Goal: Book appointment/travel/reservation

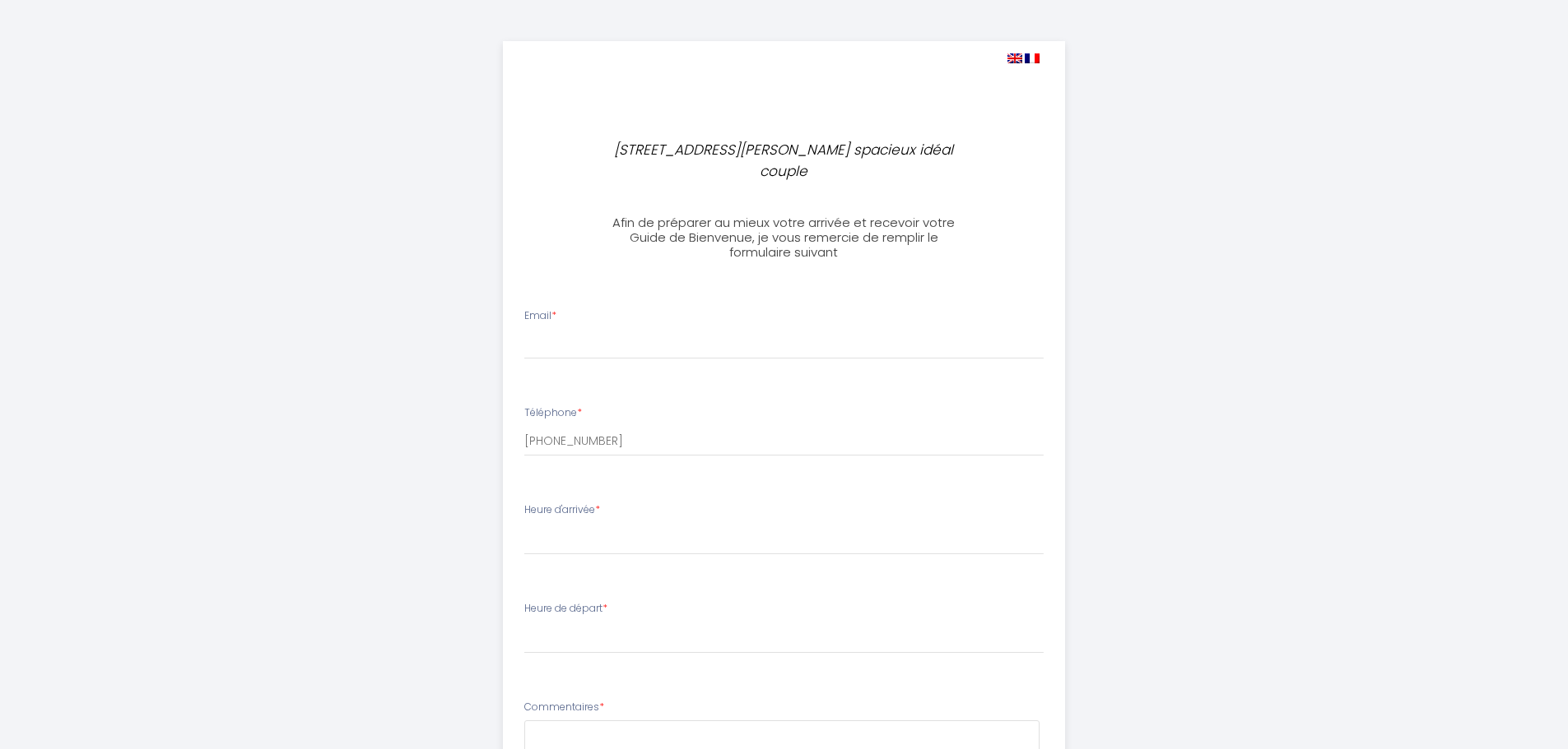
select select
click at [1153, 392] on div "[STREET_ADDRESS][PERSON_NAME] - Logement spacieux idéal couple Afin de préparer…" at bounding box center [784, 563] width 843 height 1128
click at [585, 330] on input "Email *" at bounding box center [784, 345] width 519 height 30
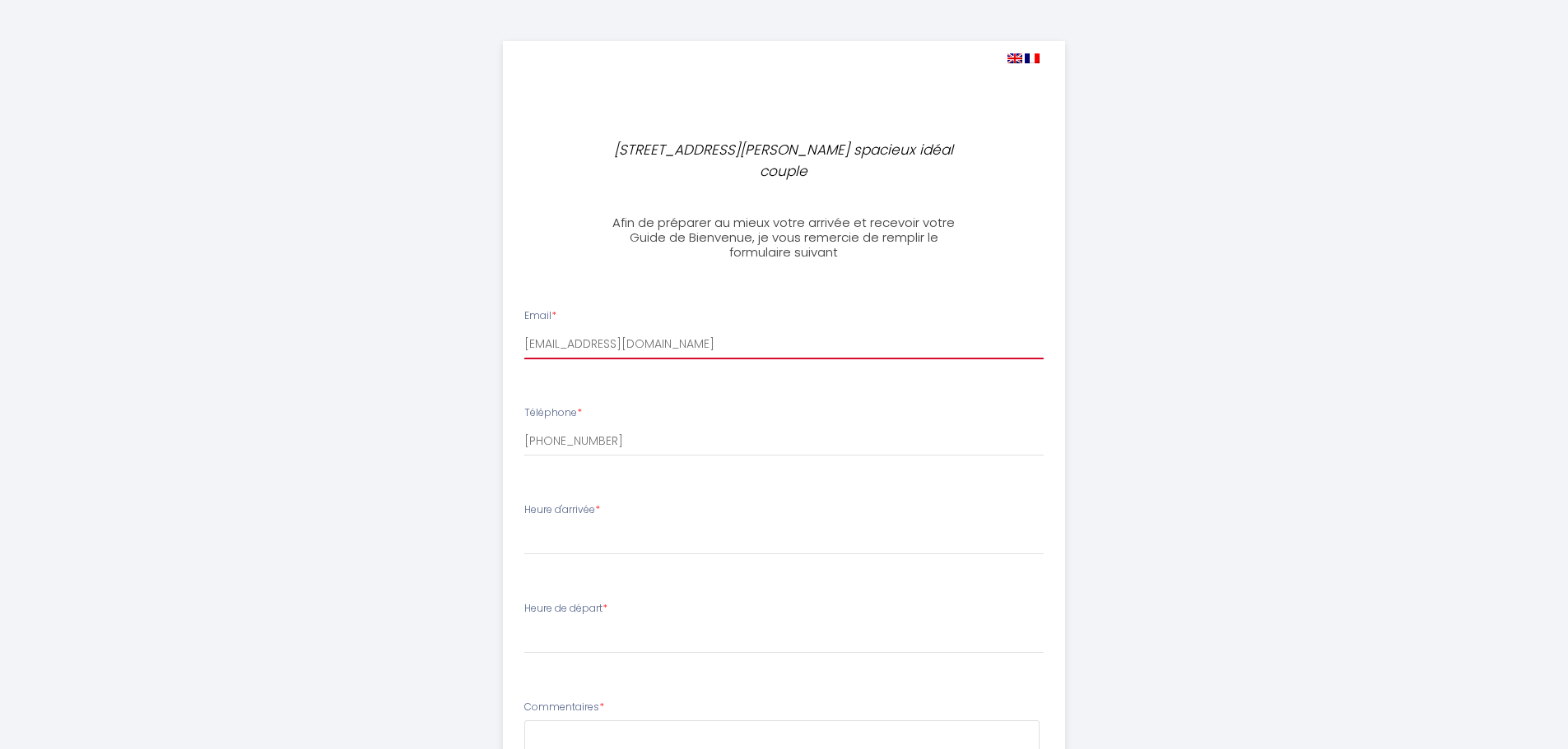
type input "[EMAIL_ADDRESS][DOMAIN_NAME]"
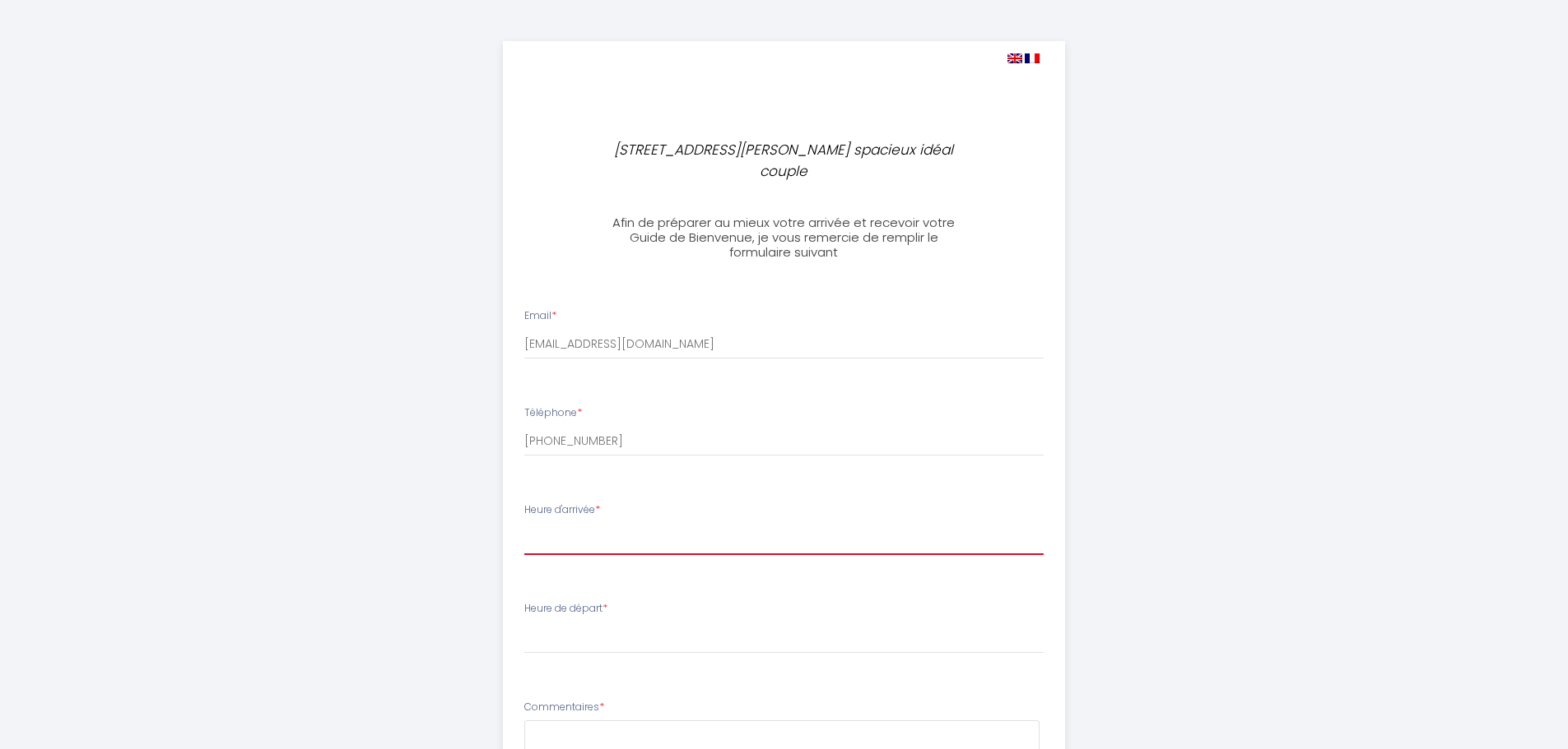
click at [645, 524] on select "16:00 16:30 17:00 17:30 18:00 18:30 19:00 19:30 20:00 20:30 21:00 21:30 22:00 2…" at bounding box center [784, 540] width 519 height 32
select select "16:00"
click at [525, 524] on select "16:00 16:30 17:00 17:30 18:00 18:30 19:00 19:30 20:00 20:30 21:00 21:30 22:00 2…" at bounding box center [784, 540] width 519 height 32
click at [1192, 410] on div "[STREET_ADDRESS][PERSON_NAME] - Logement spacieux idéal couple Afin de préparer…" at bounding box center [784, 563] width 843 height 1128
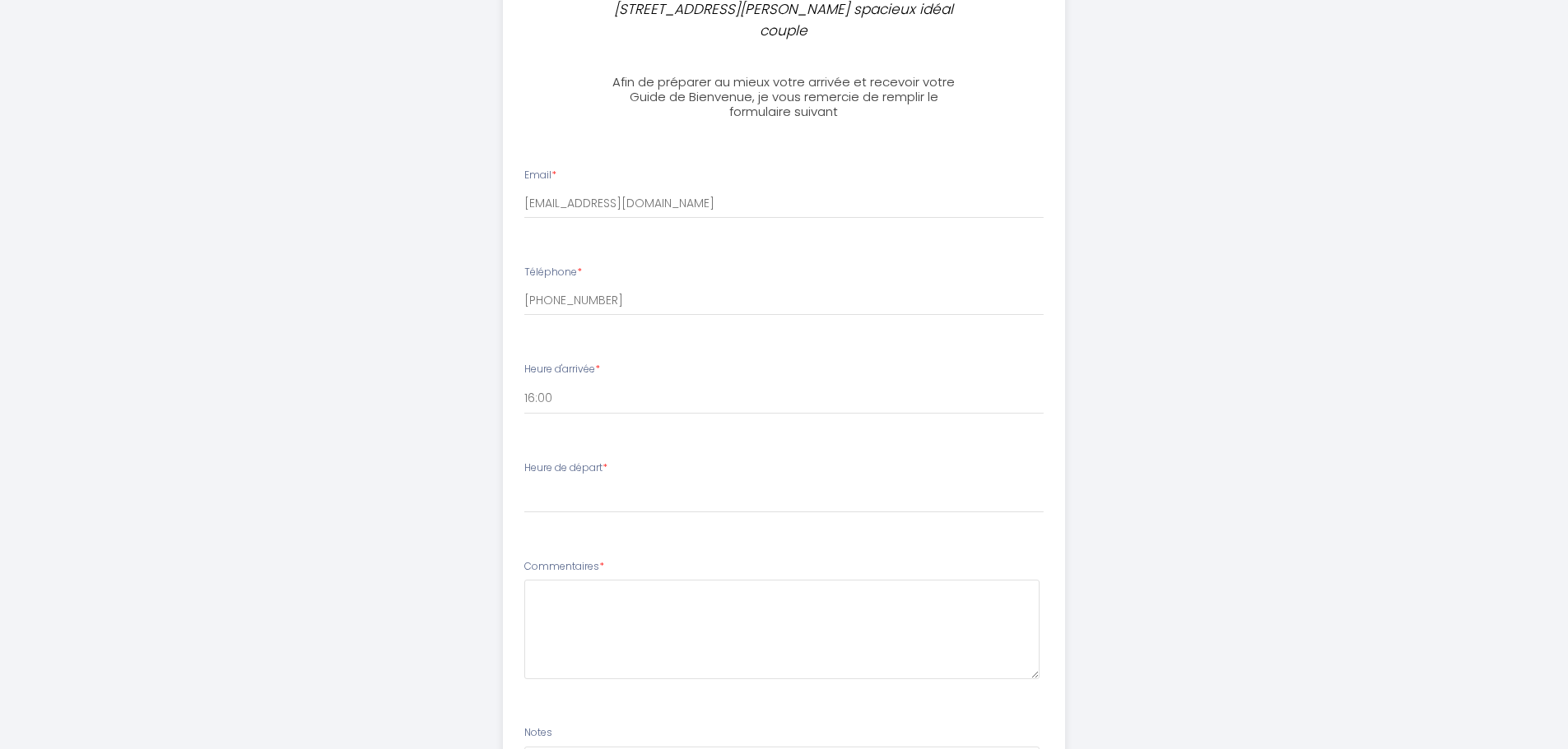
scroll to position [164, 0]
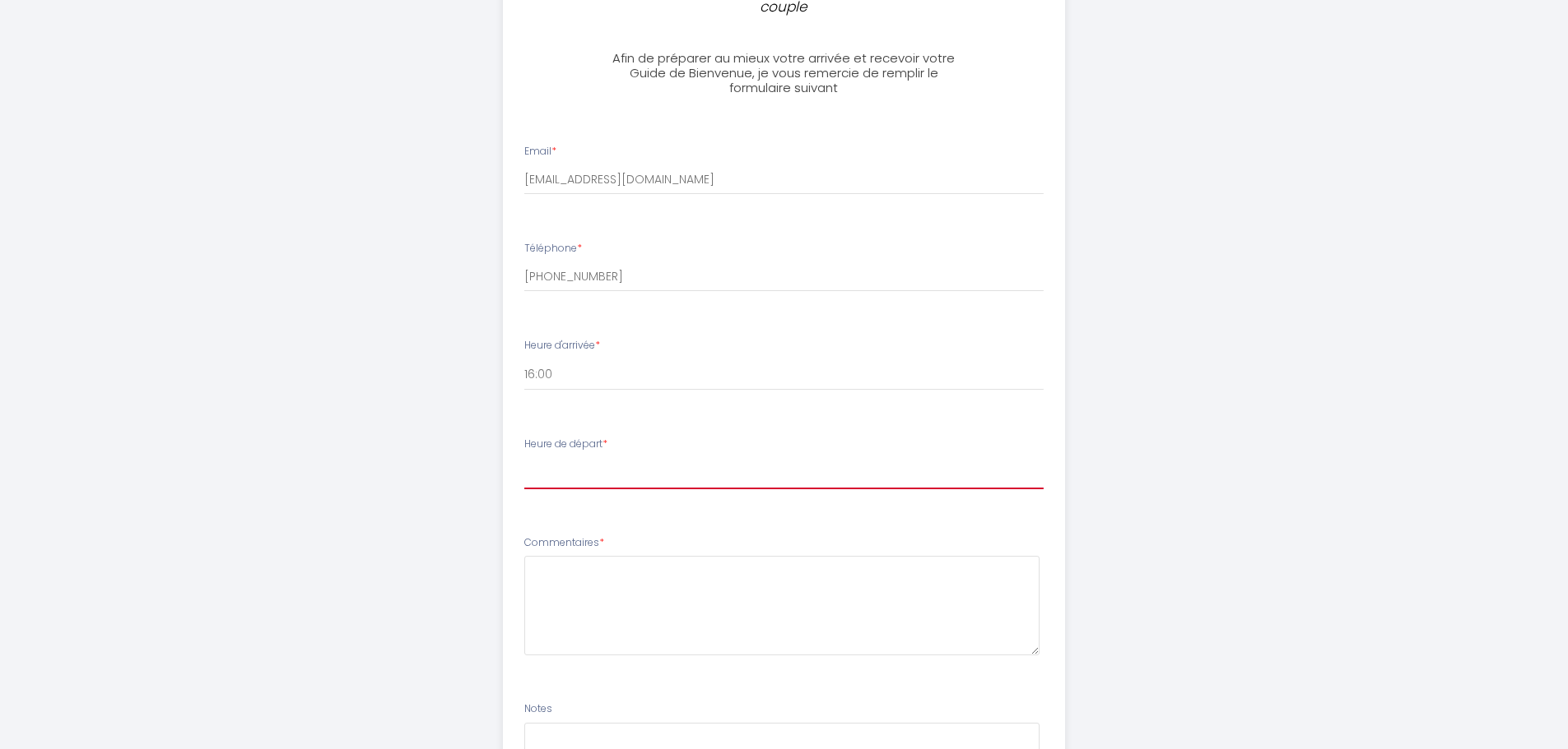
click at [637, 458] on select "00:00 00:30 01:00 01:30 02:00 02:30 03:00 03:30 04:00 04:30 05:00 05:30 06:00 0…" at bounding box center [784, 474] width 519 height 32
select select "11:00"
click at [525, 458] on select "00:00 00:30 01:00 01:30 02:00 02:30 03:00 03:30 04:00 04:30 05:00 05:30 06:00 0…" at bounding box center [784, 474] width 519 height 32
click at [385, 435] on div "[STREET_ADDRESS][PERSON_NAME] - Logement spacieux idéal couple Afin de préparer…" at bounding box center [784, 399] width 843 height 1128
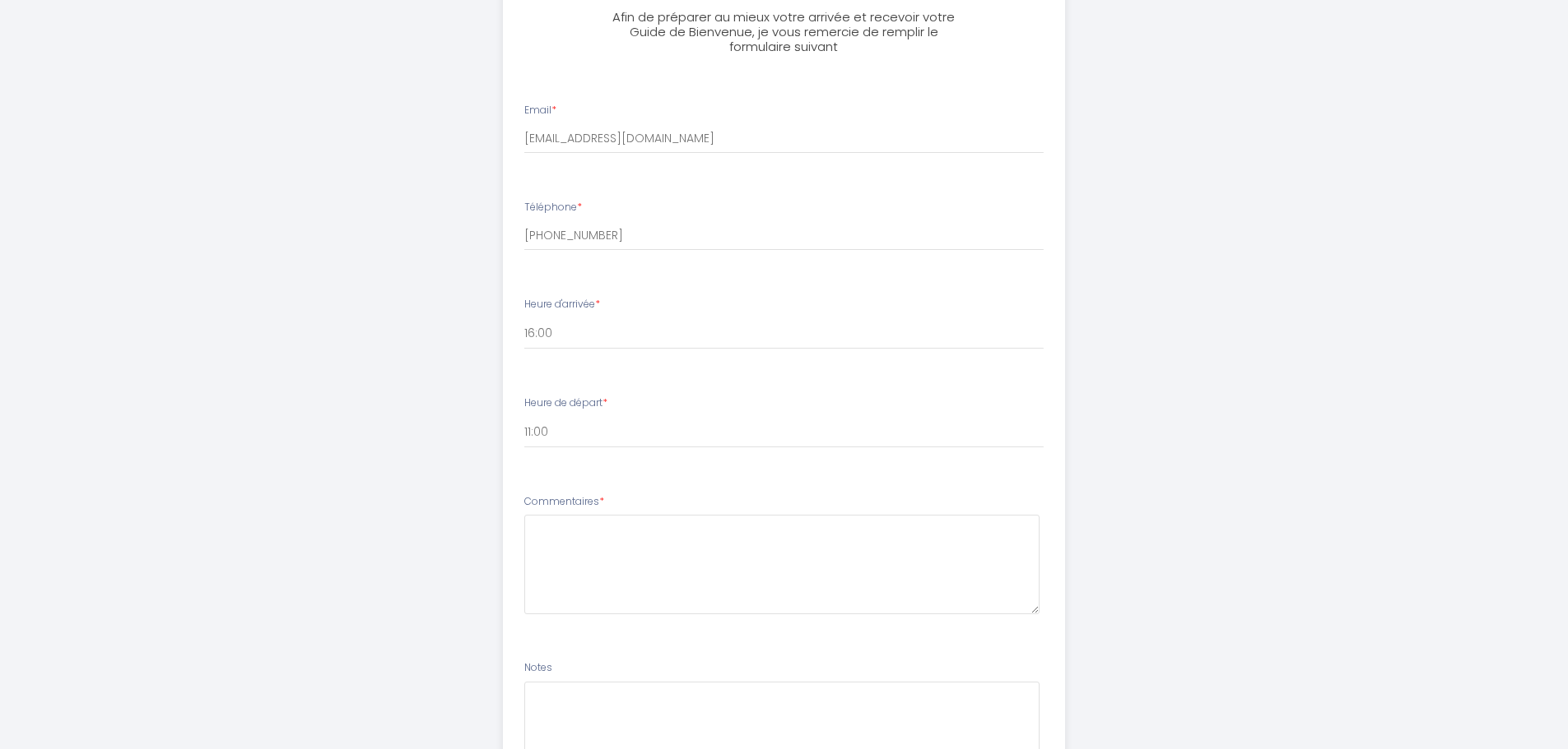
scroll to position [246, 0]
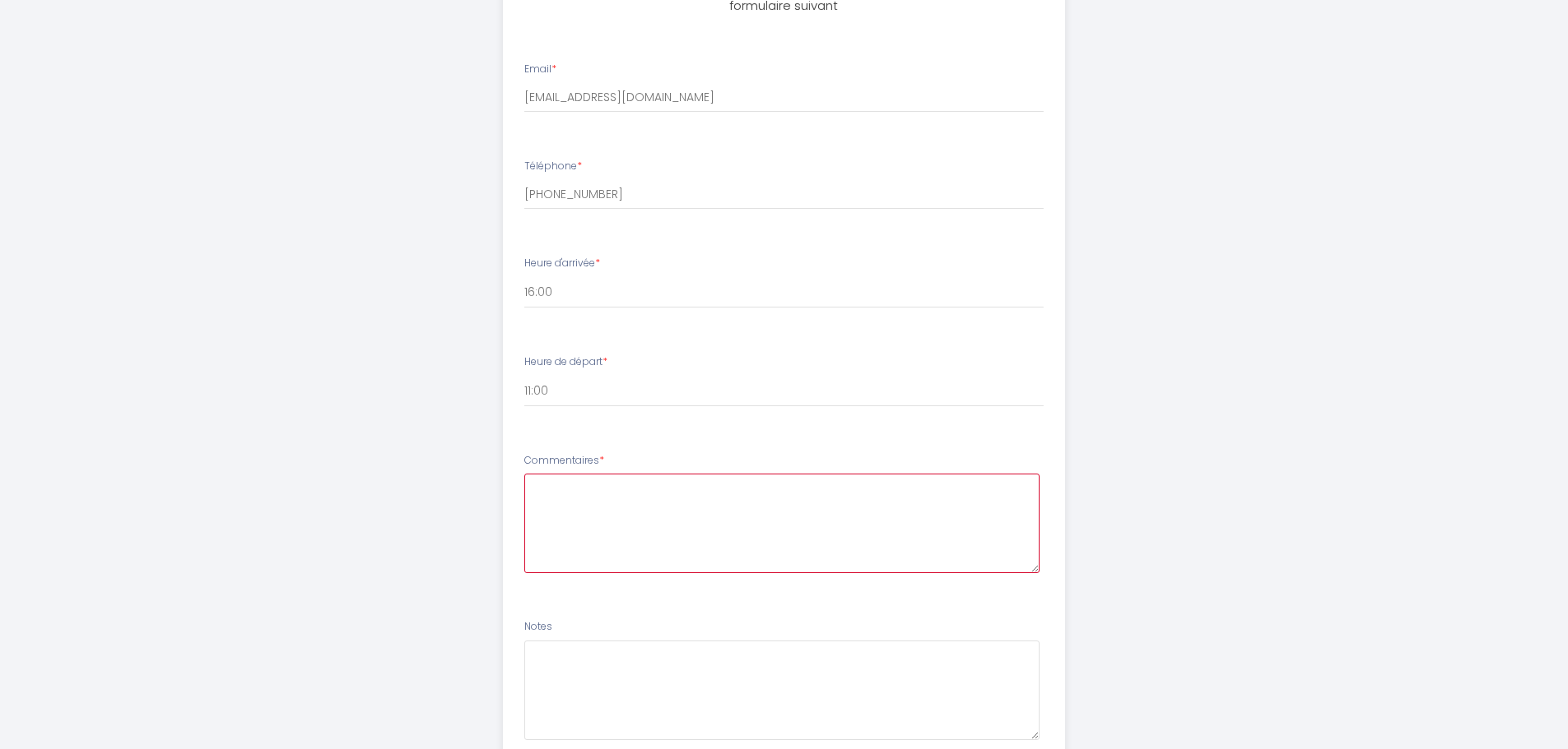
click at [676, 494] on textarea at bounding box center [782, 523] width 515 height 100
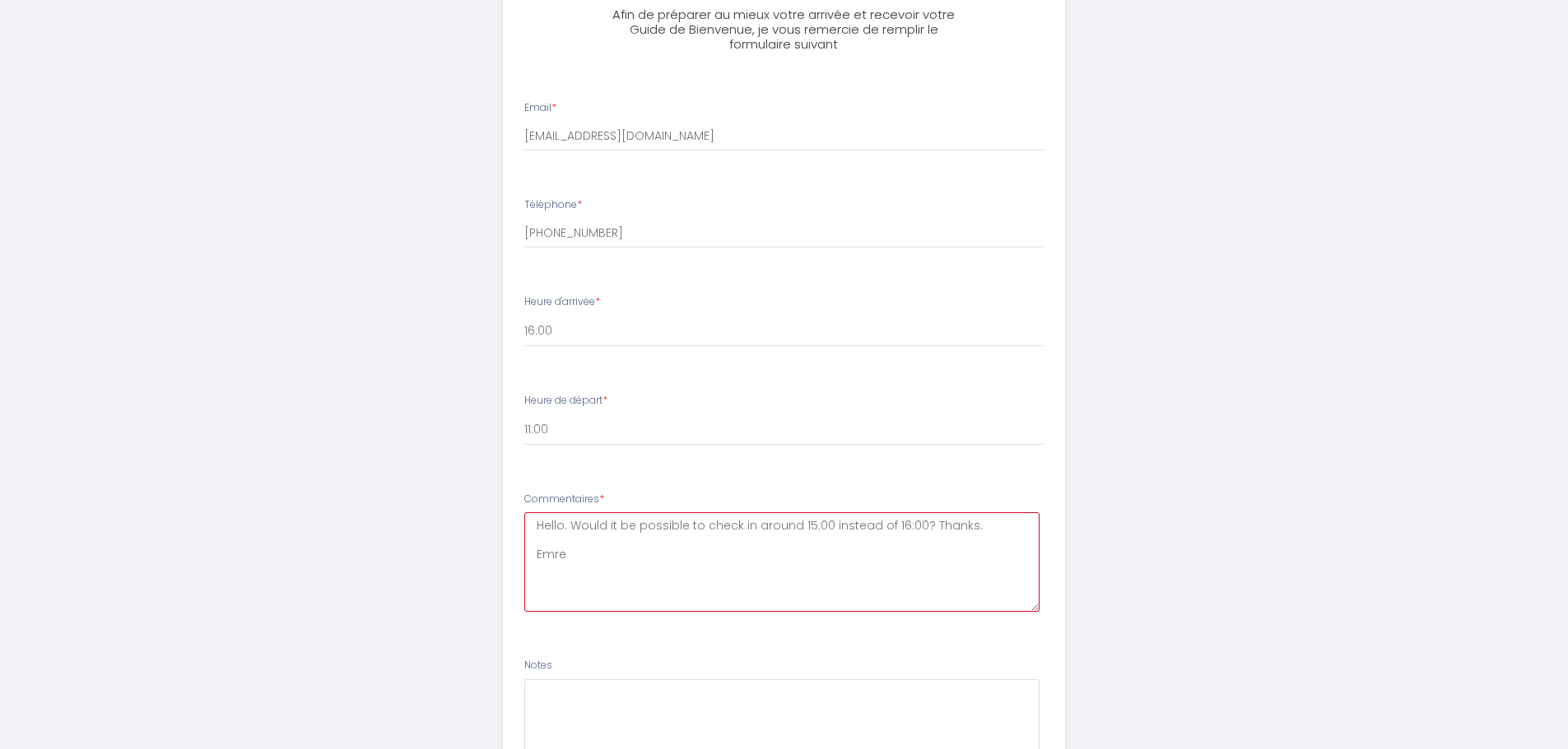
scroll to position [356, 0]
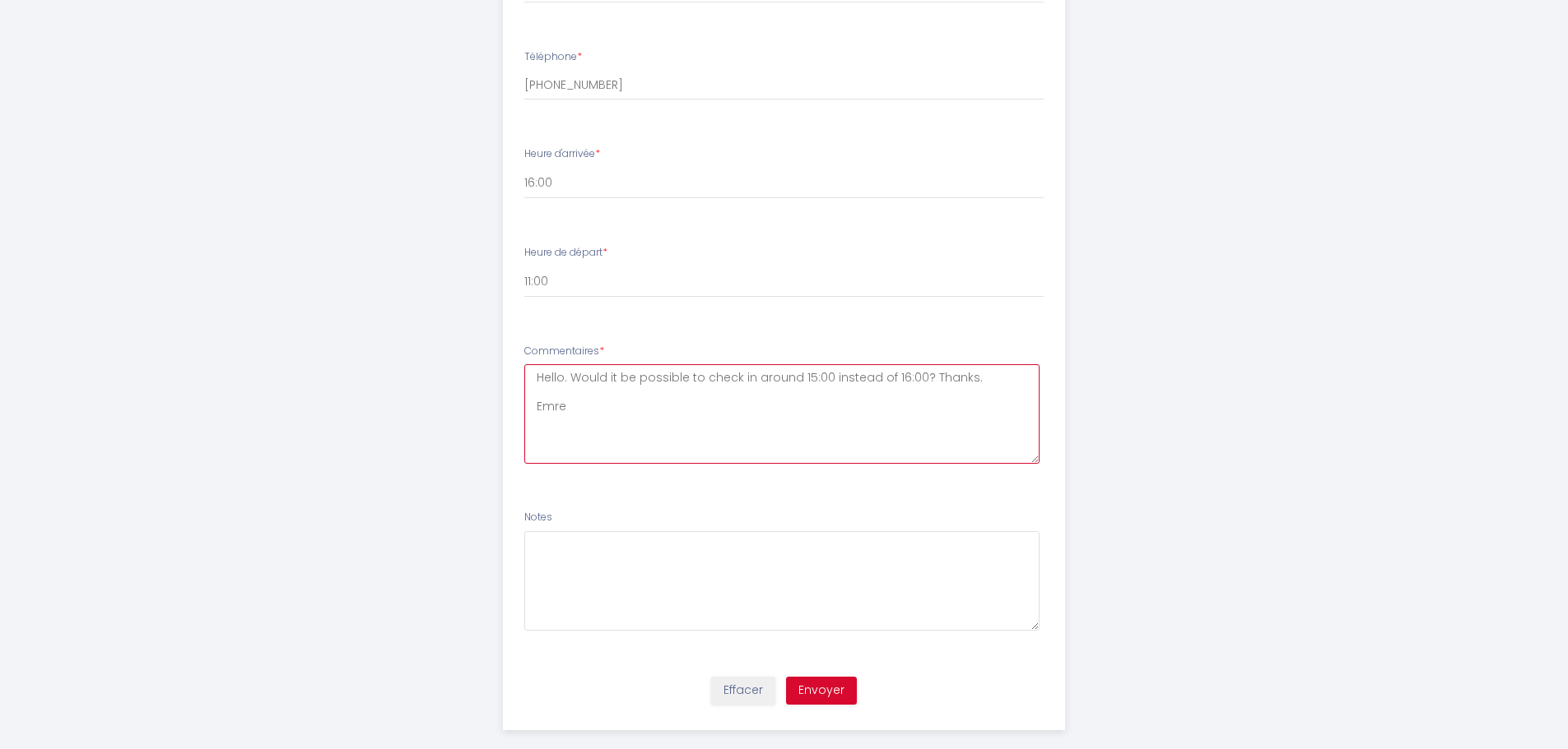
type textarea "Hello. Would it be possible to check in around 15:00 instead of 16:00? Thanks. …"
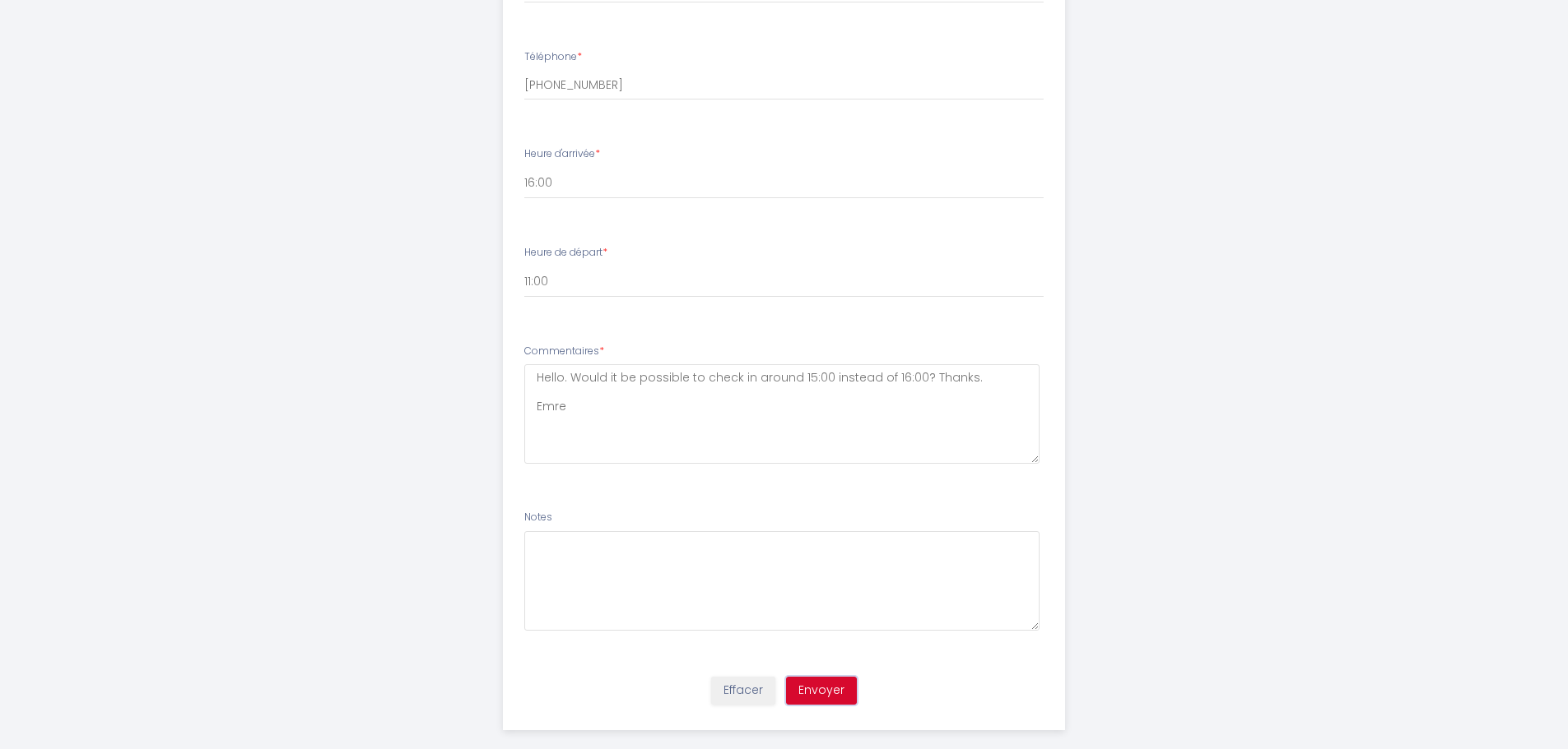
click at [817, 677] on button "Envoyer" at bounding box center [821, 691] width 71 height 28
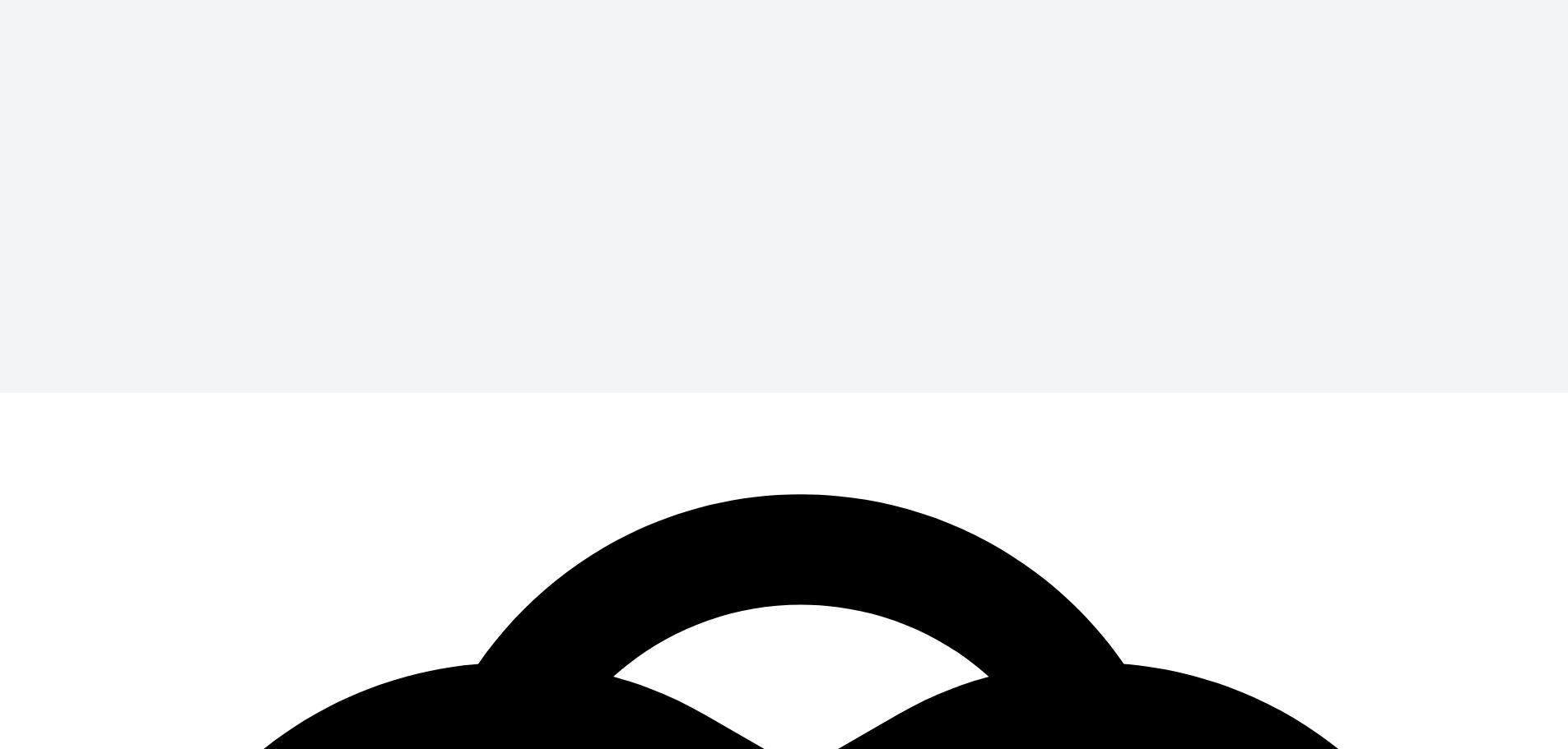
scroll to position [0, 0]
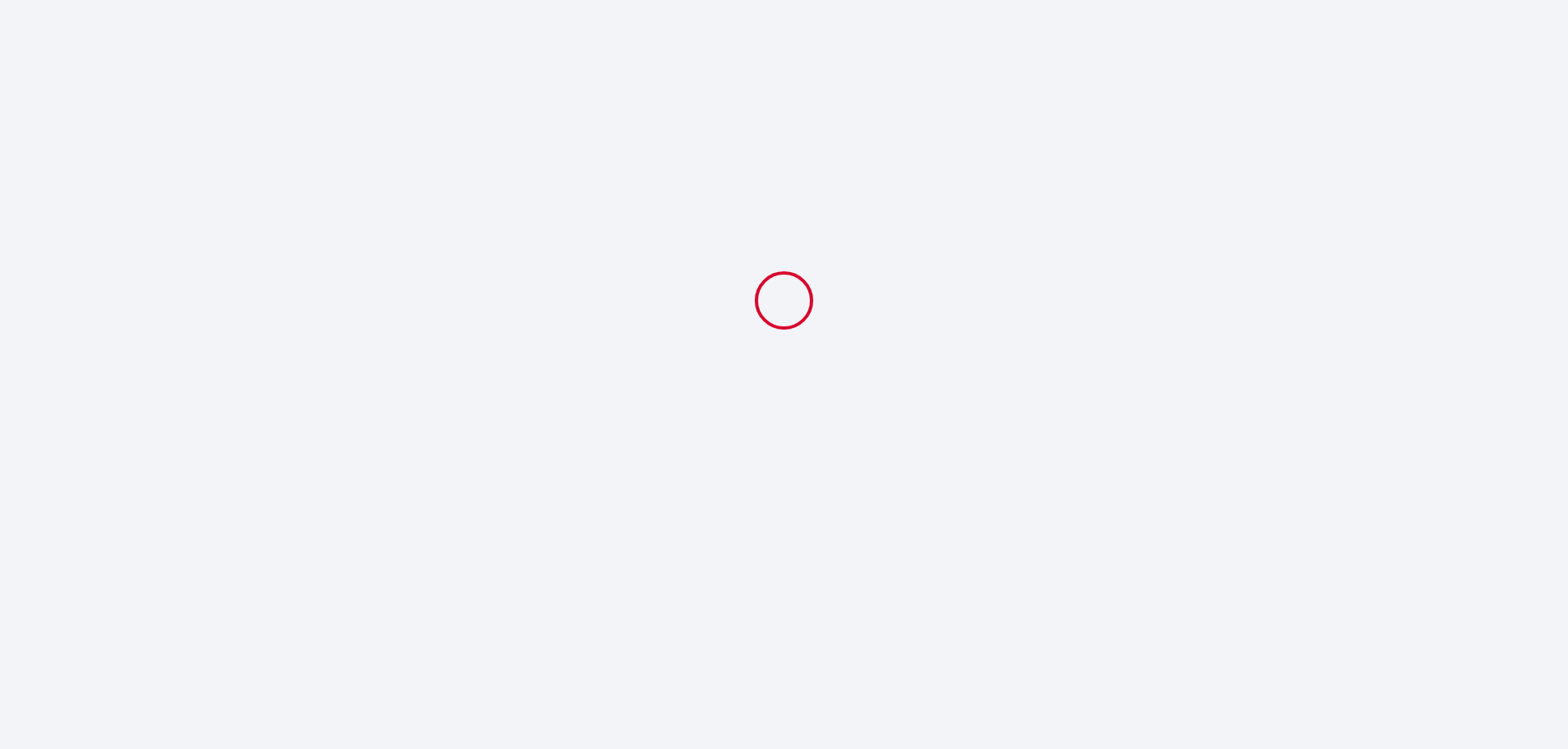
select select "11:00"
